Goal: Transaction & Acquisition: Obtain resource

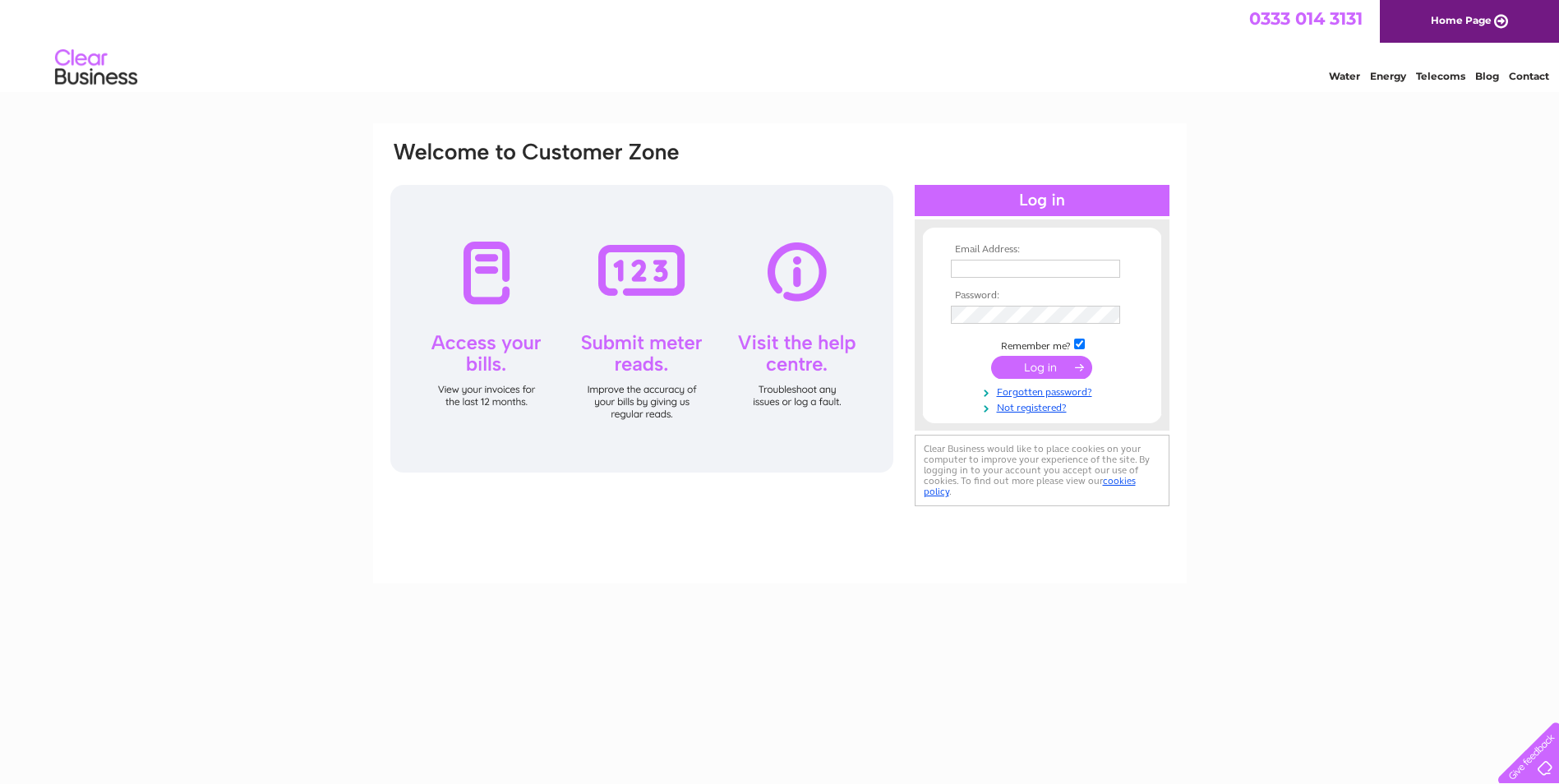
type input "marion@jwcarpets.com"
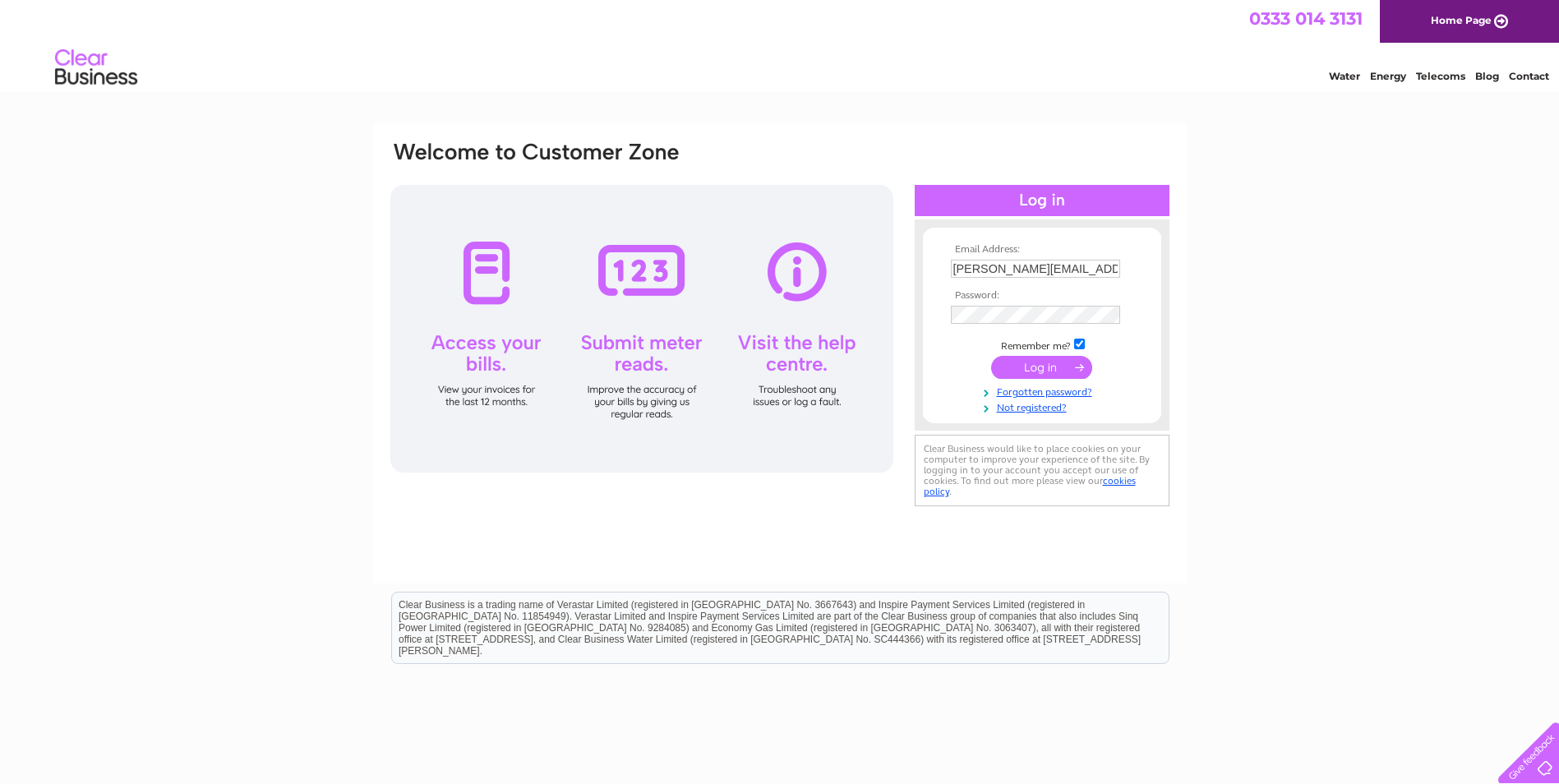
drag, startPoint x: 0, startPoint y: 0, endPoint x: 1022, endPoint y: 362, distance: 1084.2
click at [1022, 362] on input "submit" at bounding box center [1041, 367] width 101 height 23
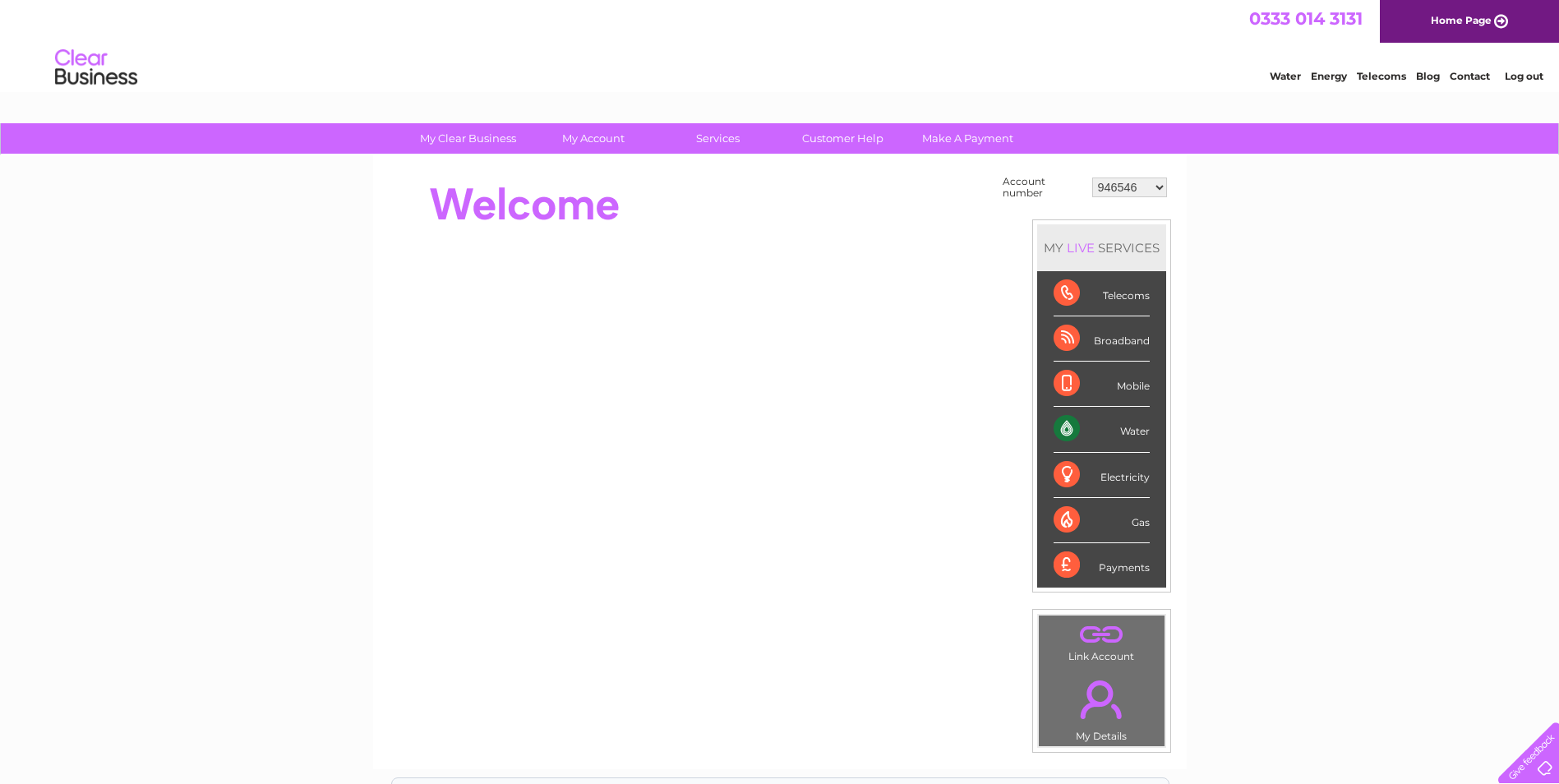
click at [1128, 188] on select "946546 953135 1082269 30287281" at bounding box center [1129, 186] width 75 height 19
select select "1082269"
click at [1092, 177] on select "946546 953135 1082269 30287281" at bounding box center [1129, 186] width 75 height 19
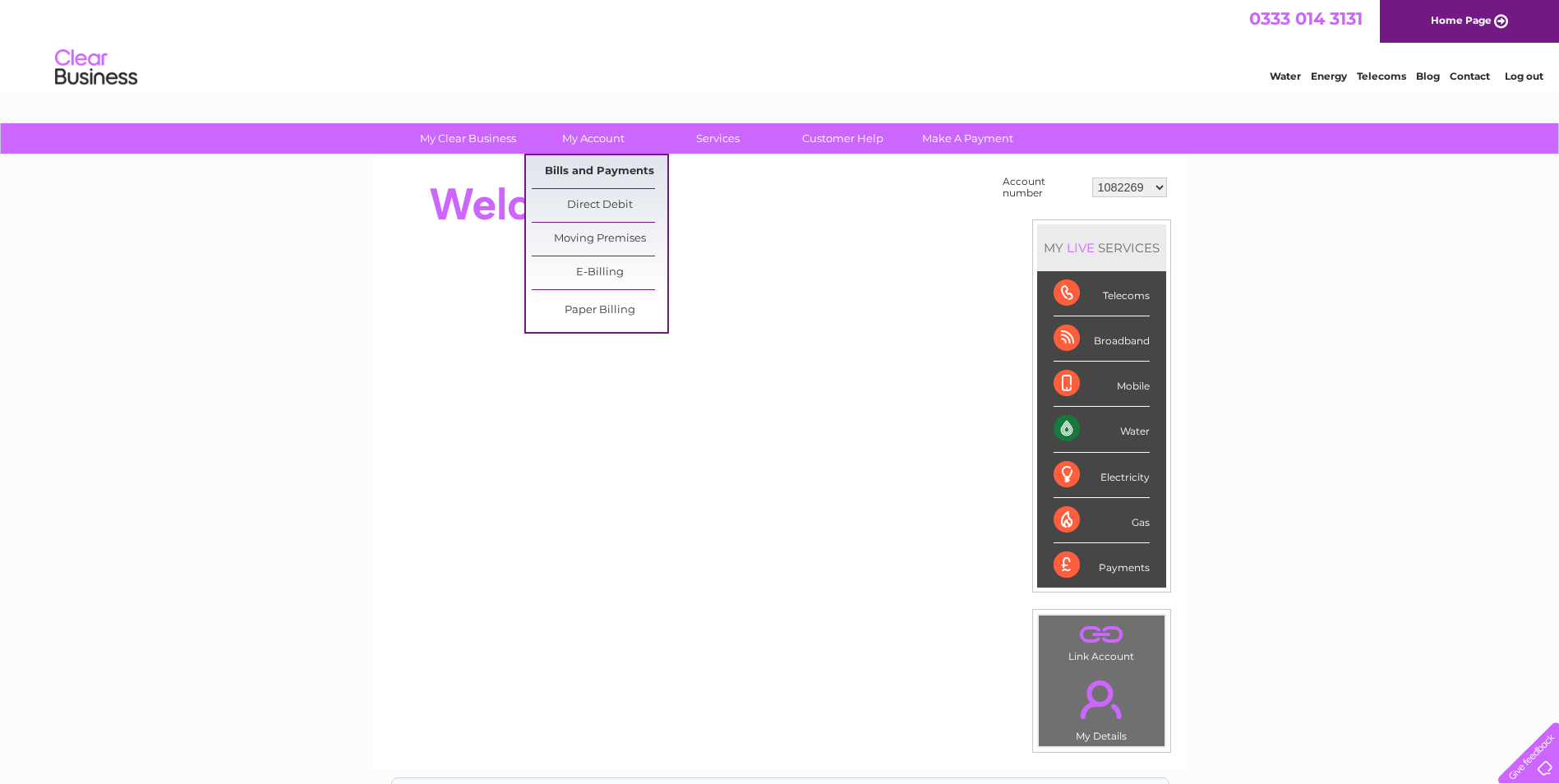
click at [602, 167] on link "Bills and Payments" at bounding box center [599, 171] width 136 height 33
click at [576, 164] on link "Bills and Payments" at bounding box center [599, 171] width 136 height 33
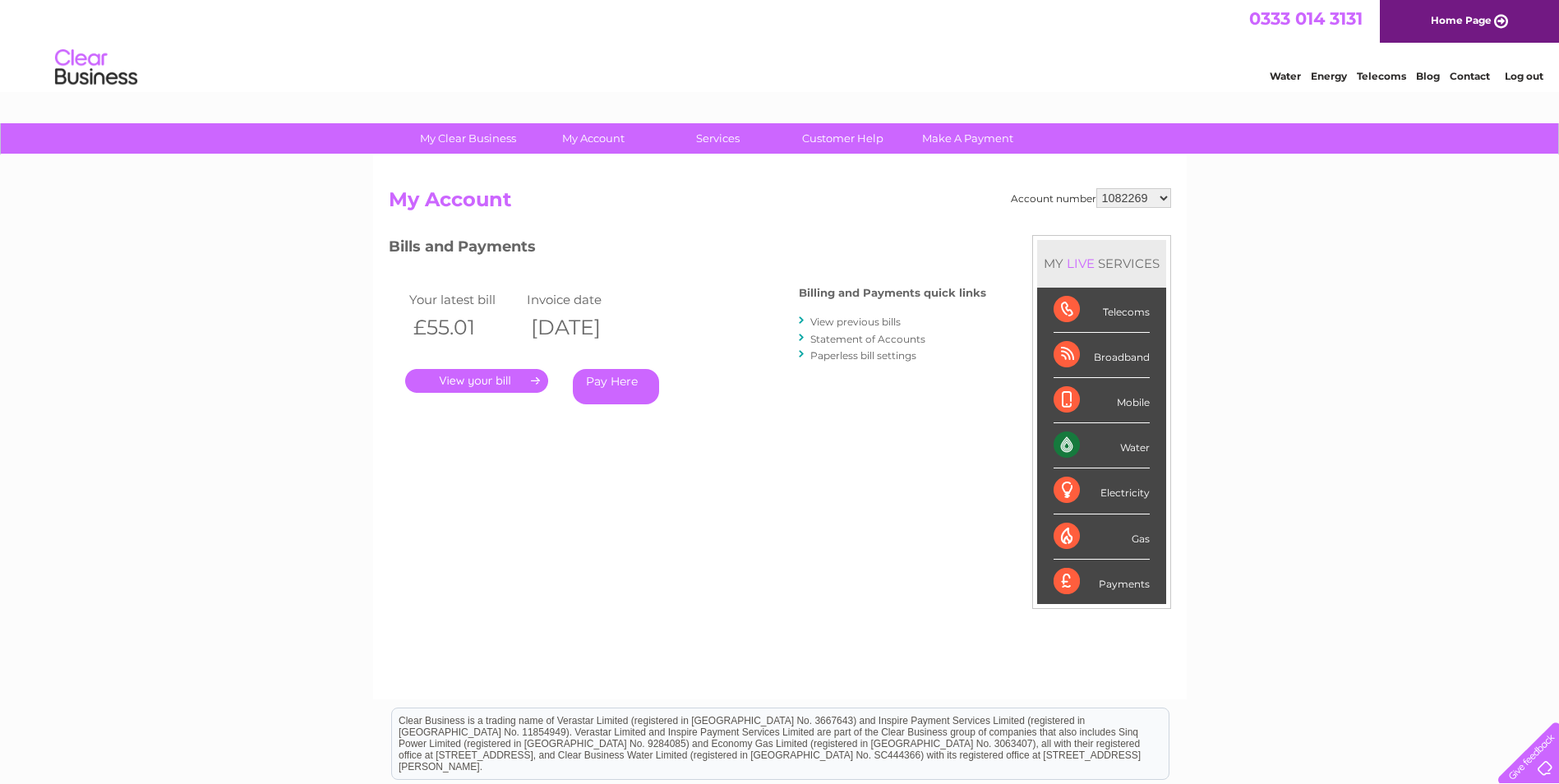
click at [492, 373] on link "." at bounding box center [476, 381] width 143 height 24
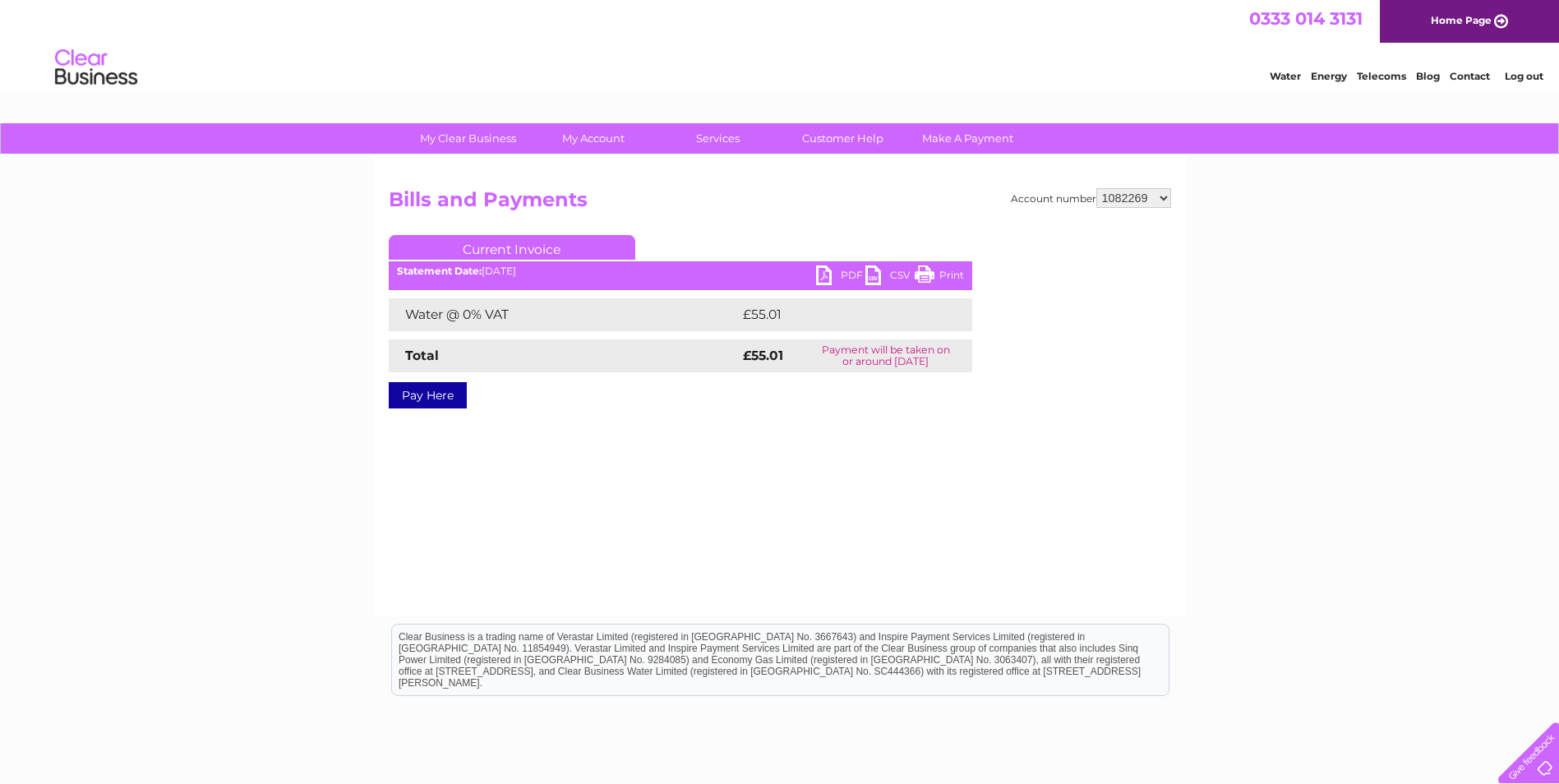
click at [848, 276] on link "PDF" at bounding box center [841, 277] width 49 height 24
click at [1150, 193] on select "946546 953135 1082269 30287281" at bounding box center [1133, 197] width 75 height 19
select select "30287281"
click at [1096, 188] on select "946546 953135 1082269 30287281" at bounding box center [1133, 197] width 75 height 19
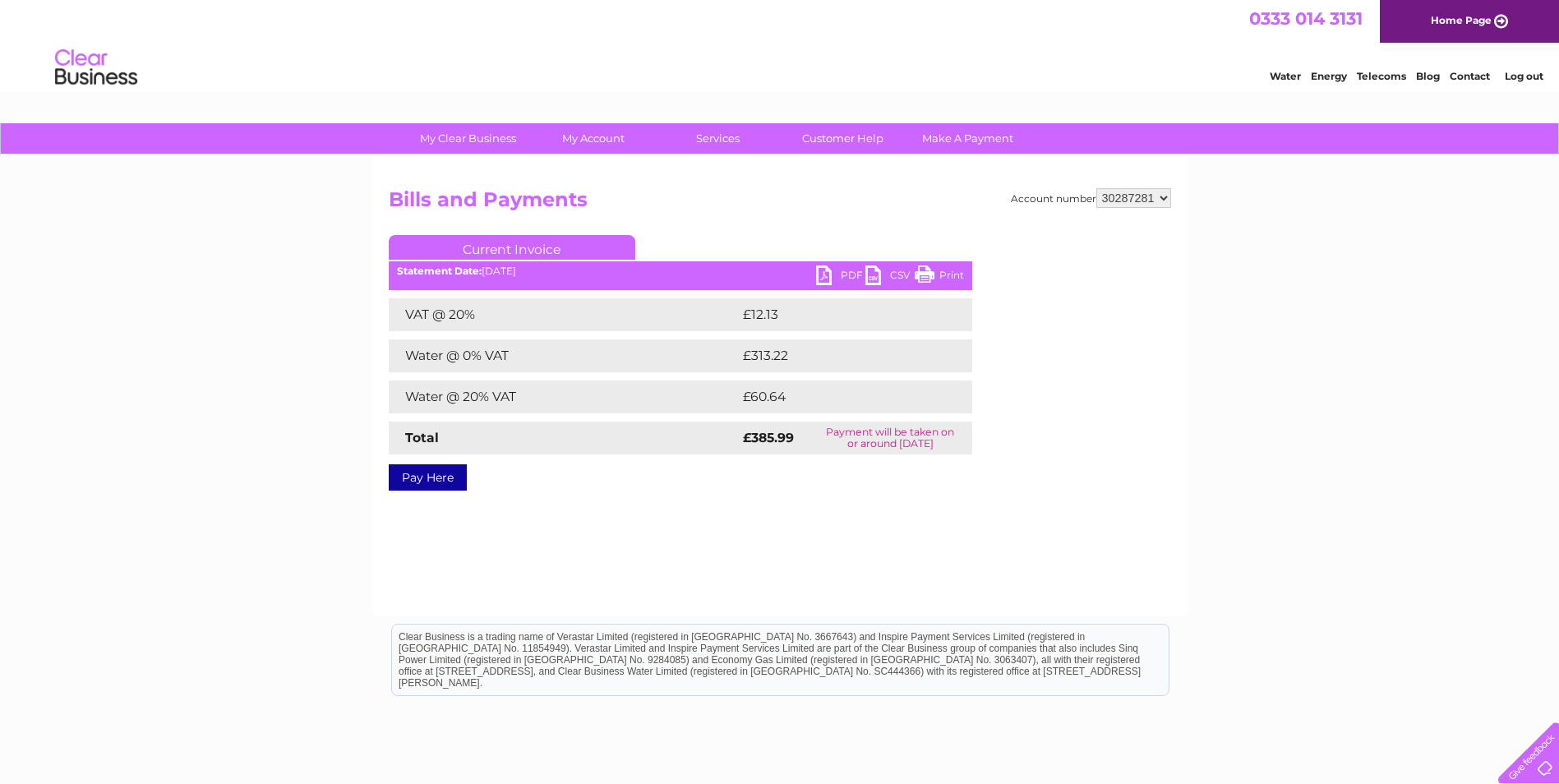
click at [837, 274] on link "PDF" at bounding box center [841, 277] width 49 height 24
